Goal: Task Accomplishment & Management: Use online tool/utility

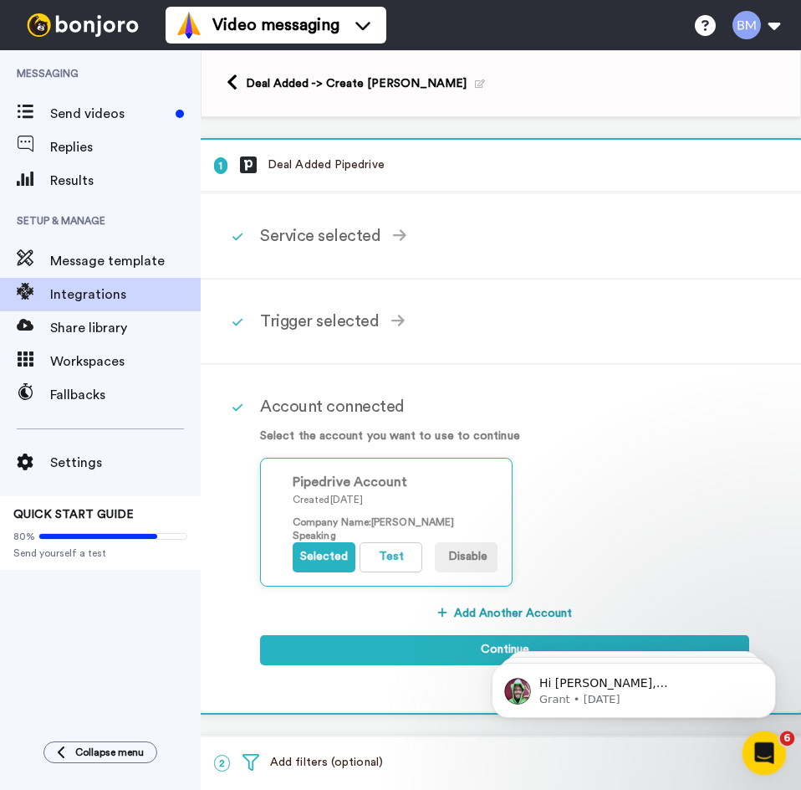
click at [759, 761] on div "Open Intercom Messenger" at bounding box center [761, 750] width 55 height 55
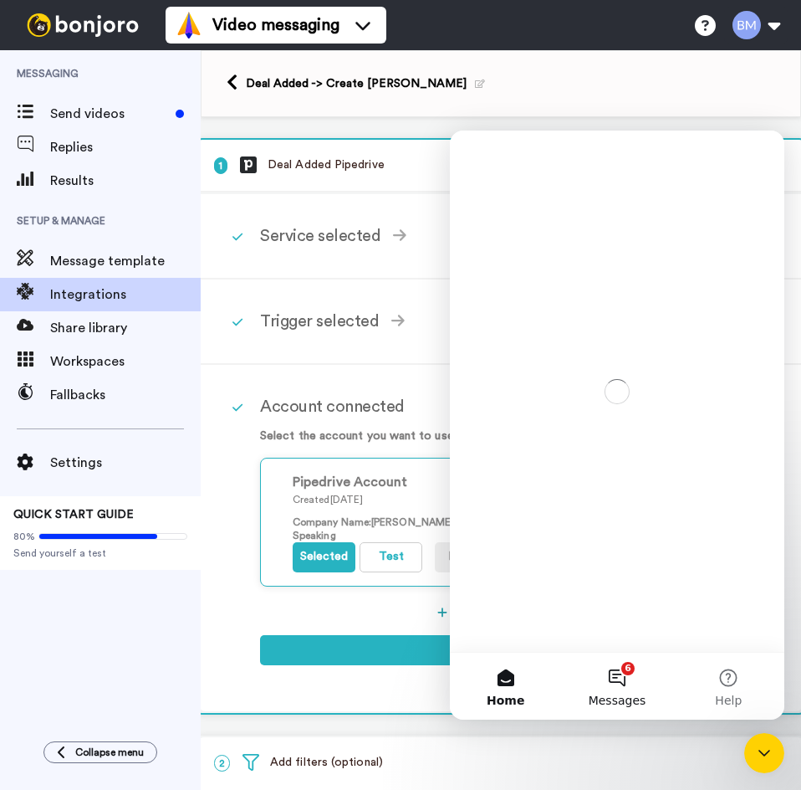
click at [614, 686] on button "6 Messages" at bounding box center [616, 685] width 111 height 67
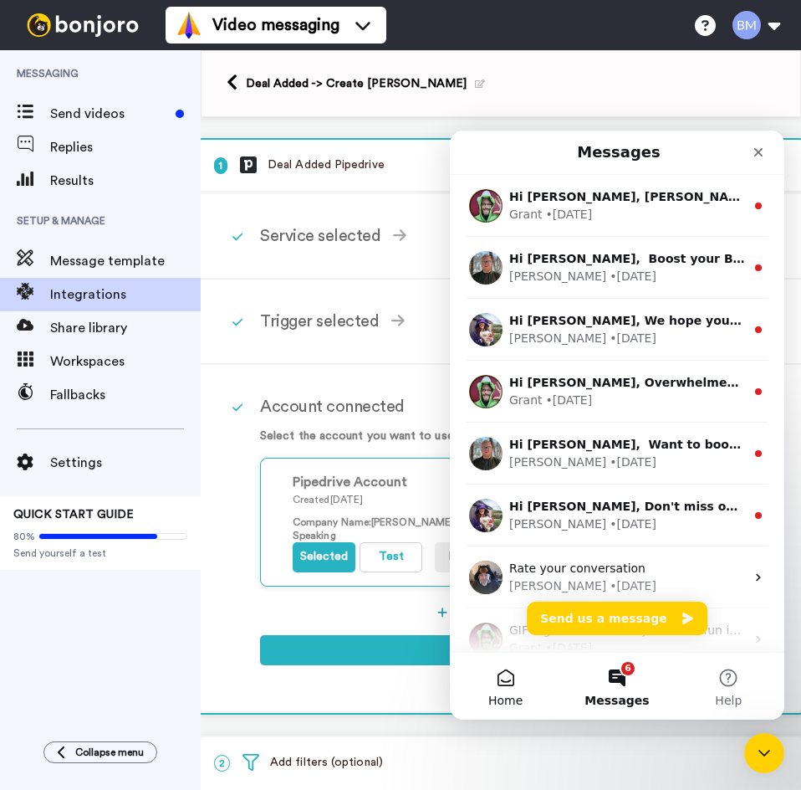
click at [510, 673] on button "Home" at bounding box center [505, 685] width 111 height 67
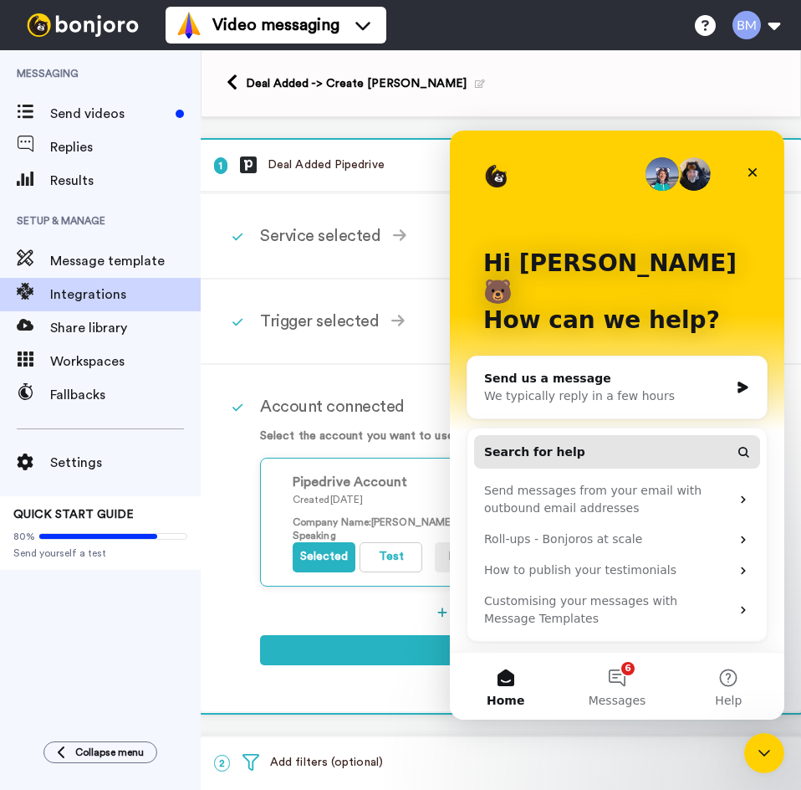
click at [622, 435] on button "Search for help" at bounding box center [617, 451] width 286 height 33
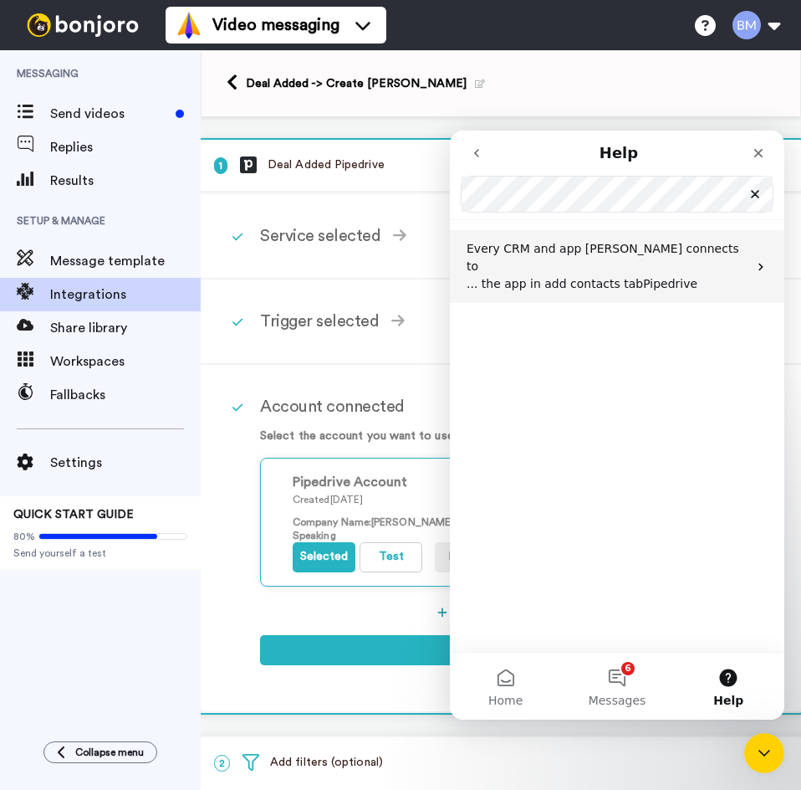
click at [637, 235] on div "Every CRM and app [PERSON_NAME] connects to ... the app in add contacts tab Pip…" at bounding box center [617, 266] width 335 height 73
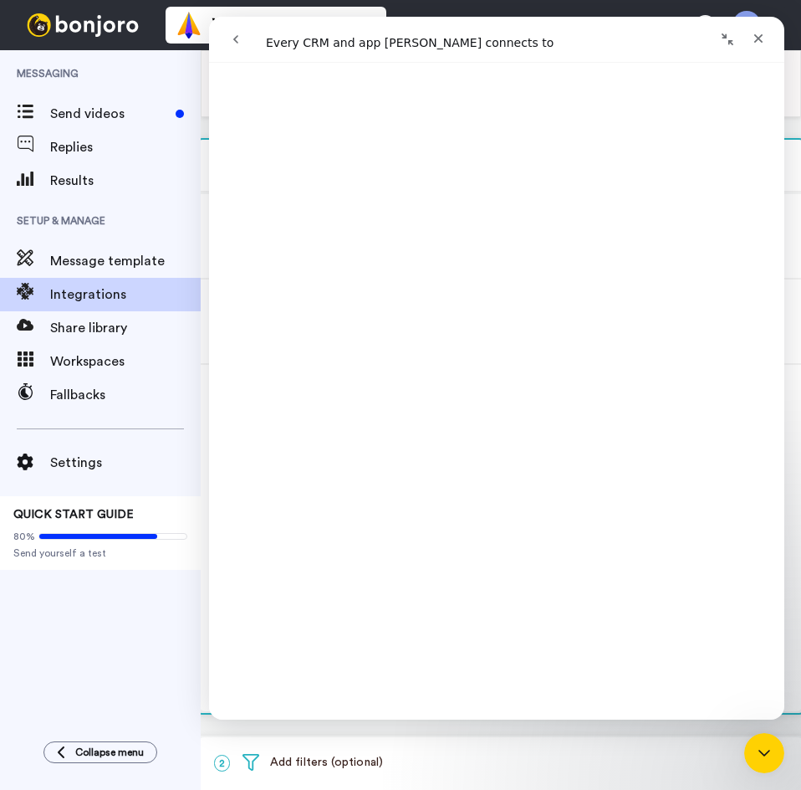
scroll to position [1004, 0]
click at [119, 291] on span "Integrations" at bounding box center [125, 294] width 151 height 20
click at [766, 39] on div "Close" at bounding box center [759, 38] width 30 height 30
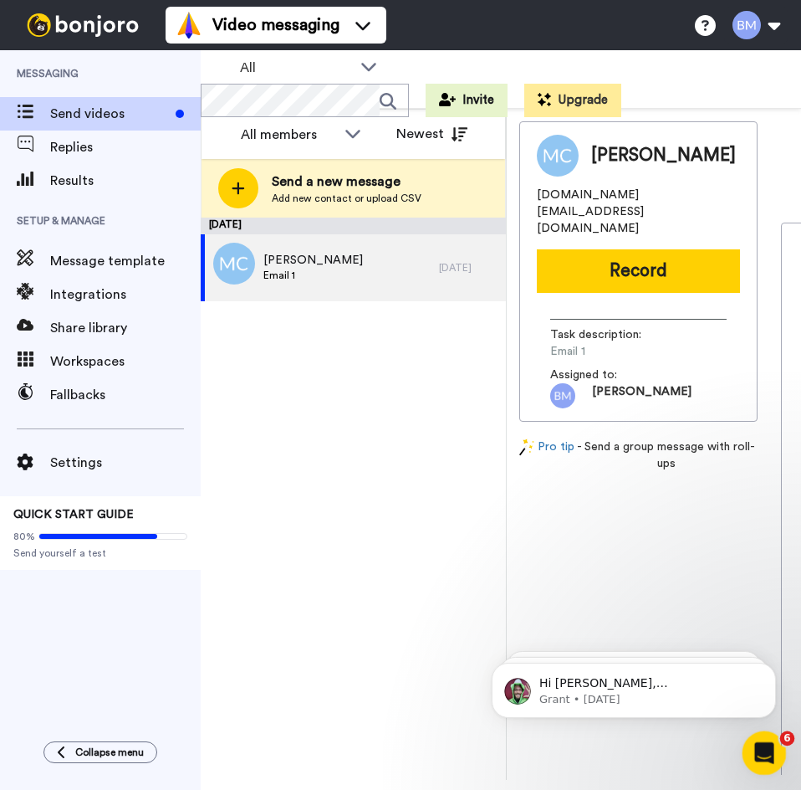
click at [762, 739] on icon "Open Intercom Messenger" at bounding box center [763, 751] width 28 height 28
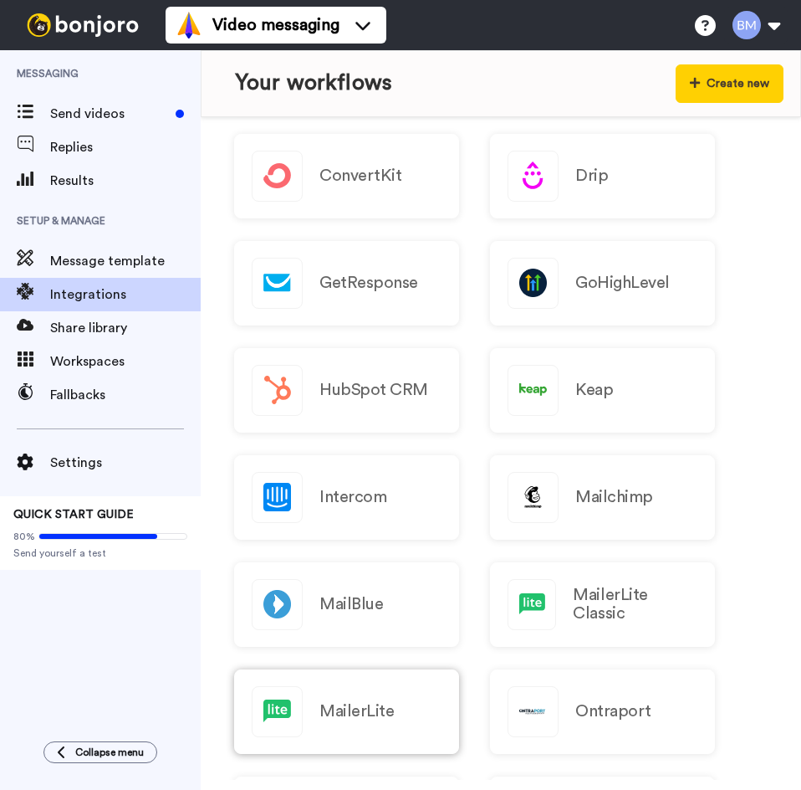
scroll to position [836, 0]
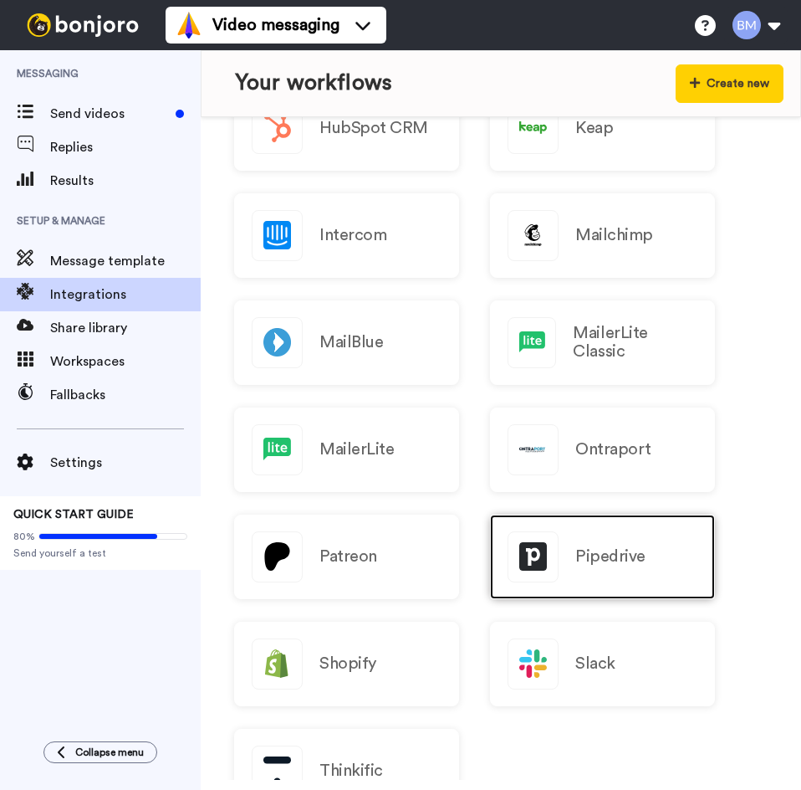
click at [565, 551] on div "Pipedrive" at bounding box center [602, 556] width 225 height 84
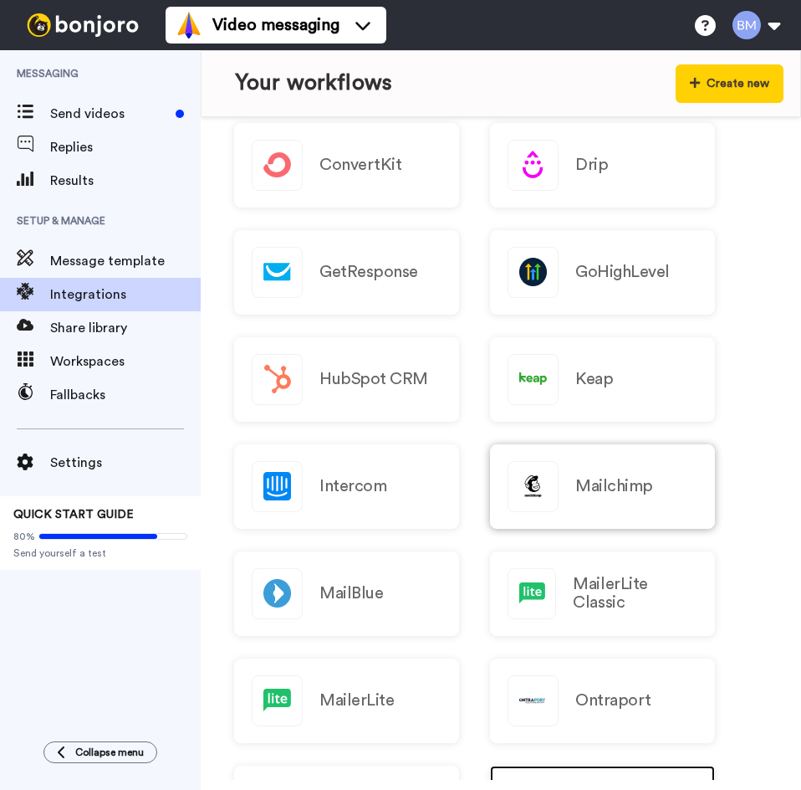
scroll to position [484, 0]
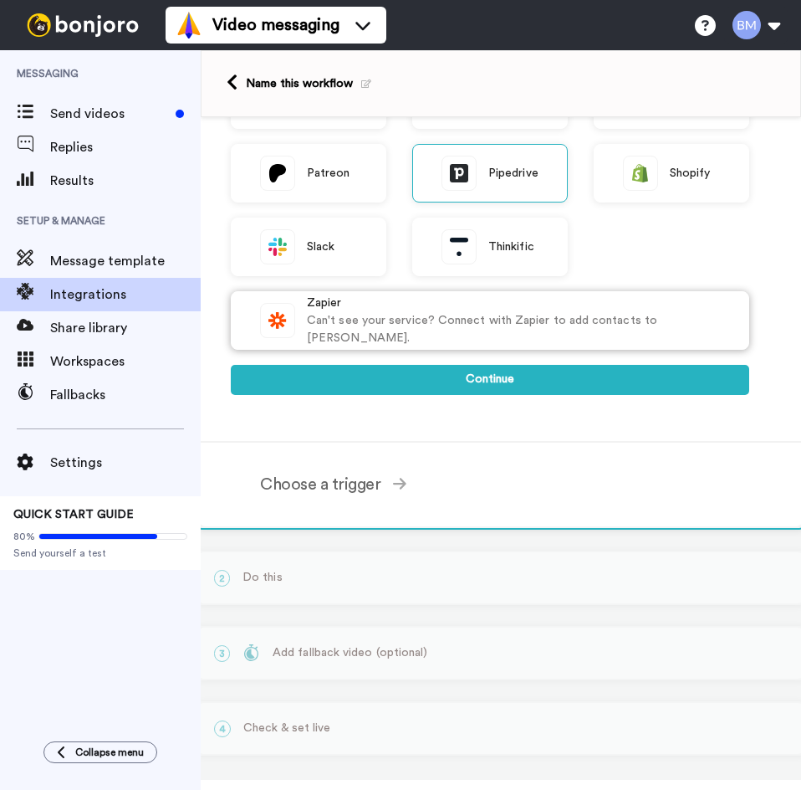
scroll to position [505, 0]
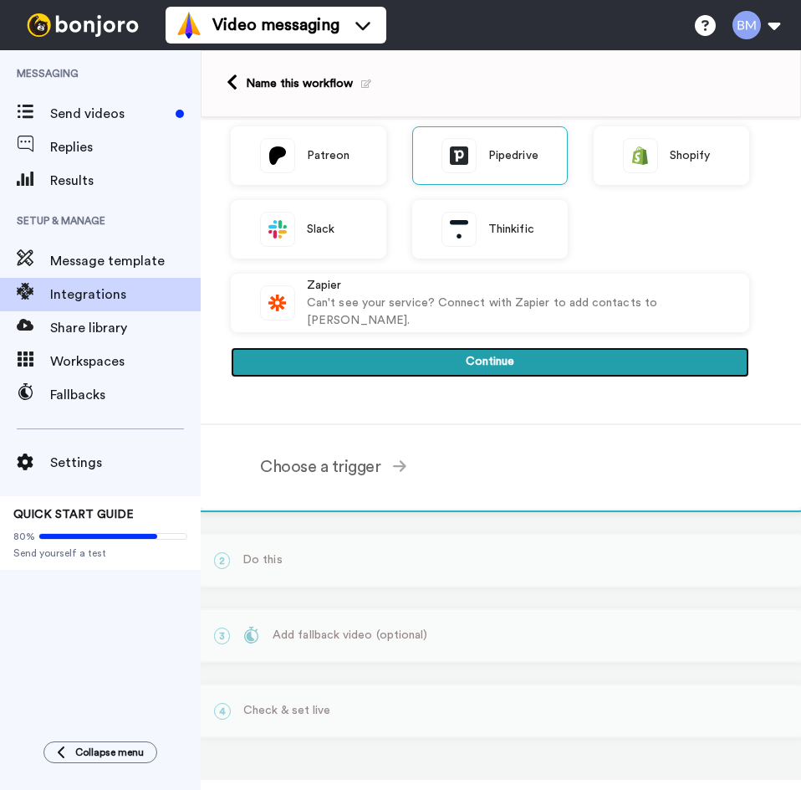
click at [481, 371] on button "Continue" at bounding box center [490, 362] width 519 height 30
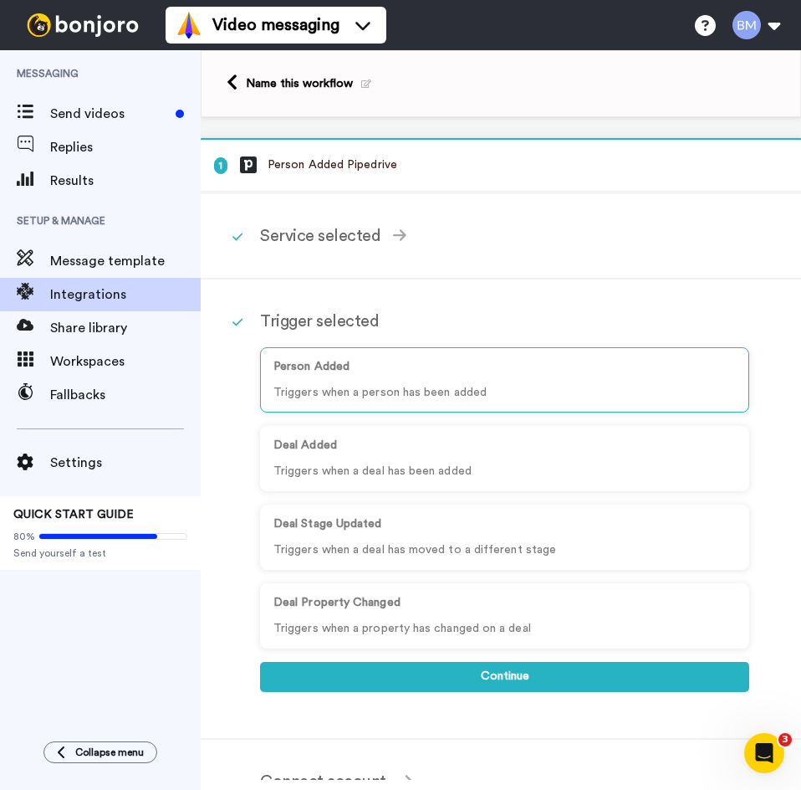
scroll to position [0, 0]
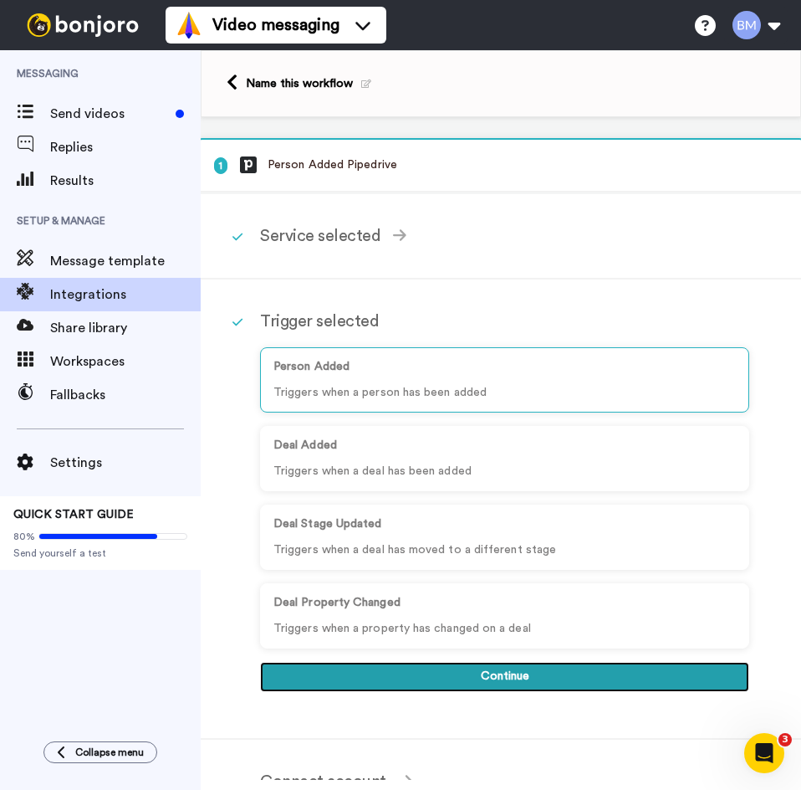
click at [500, 681] on button "Continue" at bounding box center [504, 677] width 489 height 30
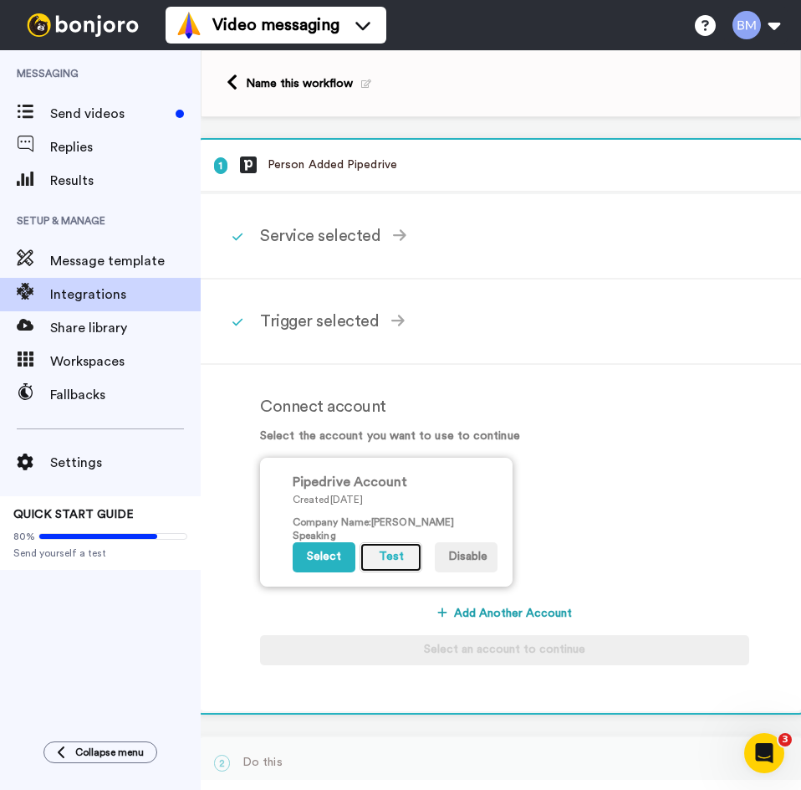
click at [394, 554] on button "Test" at bounding box center [391, 557] width 63 height 30
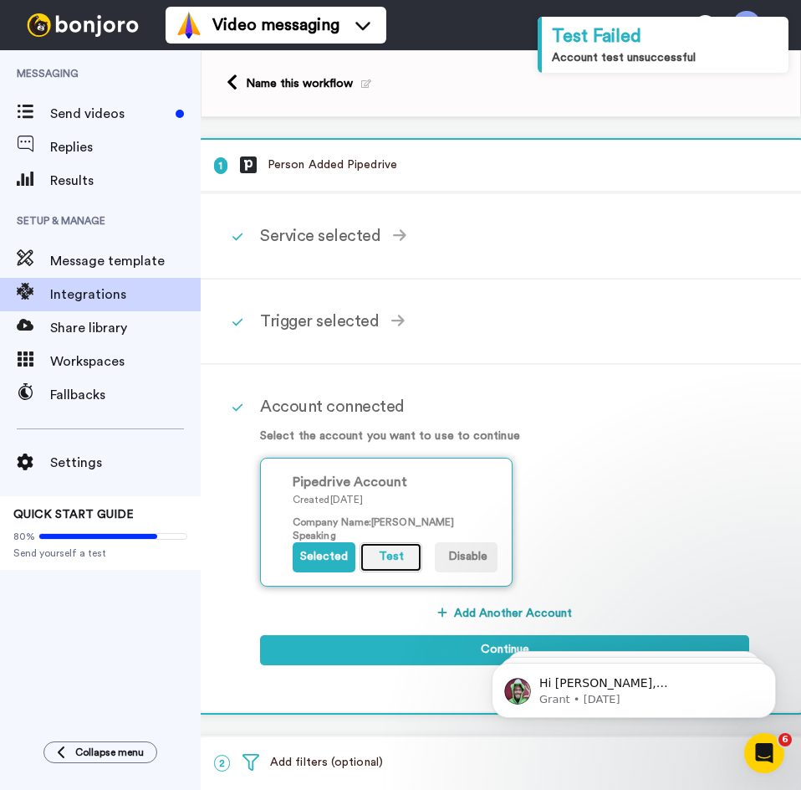
click at [387, 554] on button "Test" at bounding box center [391, 557] width 63 height 30
click at [322, 560] on button "Selected" at bounding box center [324, 557] width 63 height 30
click at [367, 559] on button "Test" at bounding box center [391, 557] width 63 height 30
click at [383, 552] on button "Test" at bounding box center [391, 557] width 63 height 30
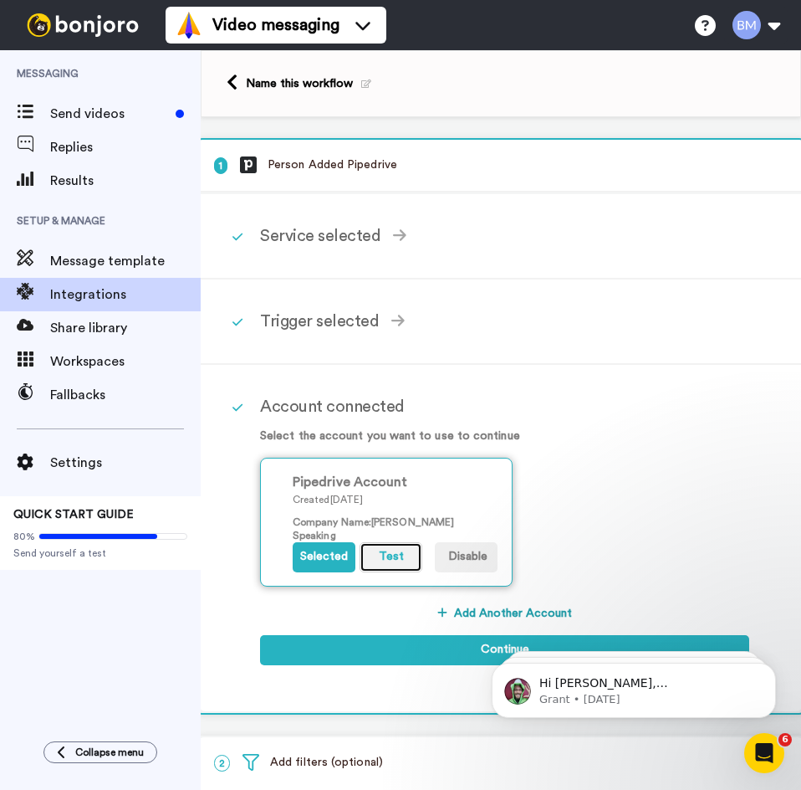
click at [385, 563] on button "Test" at bounding box center [391, 557] width 63 height 30
click at [318, 556] on button "Selected" at bounding box center [324, 557] width 63 height 30
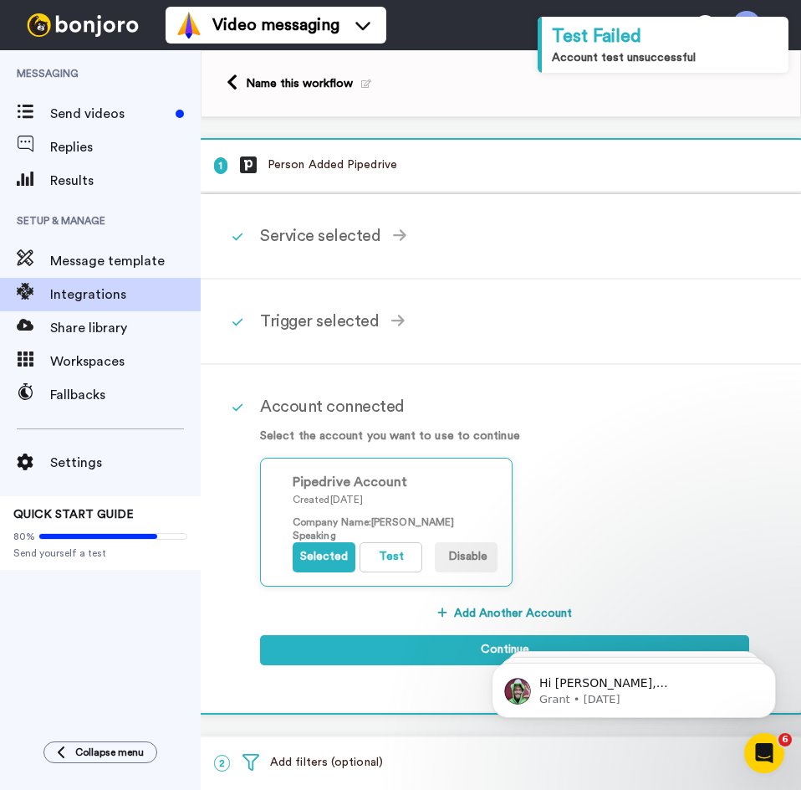
click at [323, 197] on div "Service selected ActiveCampaign AWeber Bonjoro ConvertKit Drip GetResponse GoHi…" at bounding box center [501, 236] width 604 height 85
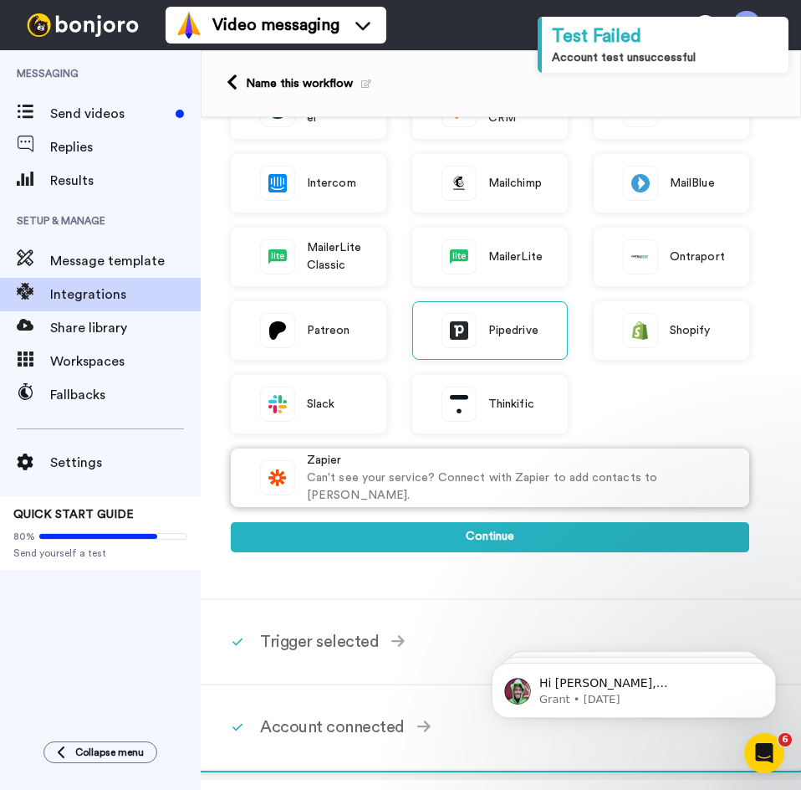
scroll to position [335, 0]
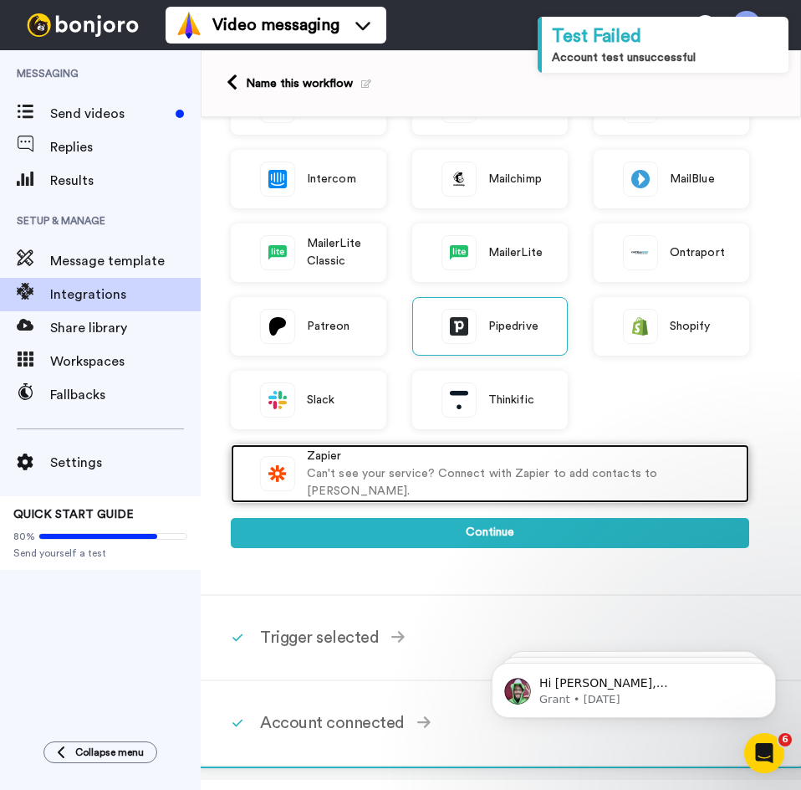
click at [452, 465] on div "Zapier" at bounding box center [519, 456] width 425 height 18
